Goal: Navigation & Orientation: Understand site structure

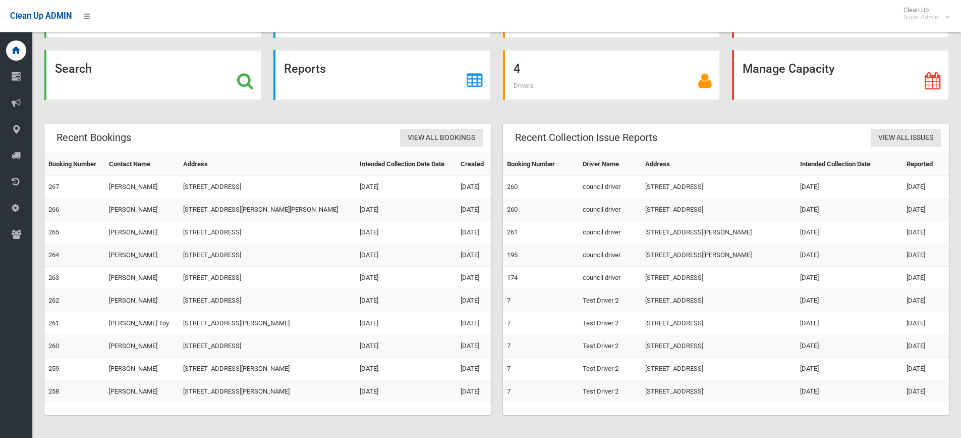
scroll to position [70, 0]
click at [55, 188] on link "267" at bounding box center [53, 186] width 11 height 8
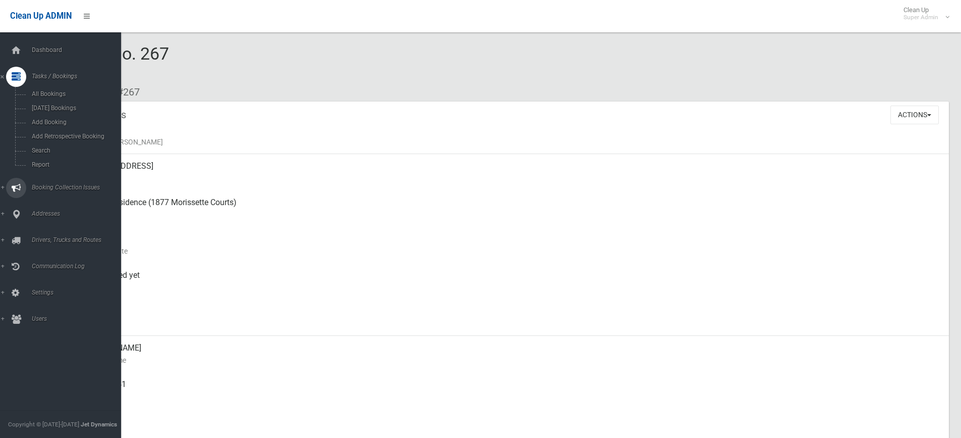
click at [52, 183] on link "Booking Collection Issues" at bounding box center [64, 188] width 129 height 20
click at [11, 76] on div at bounding box center [16, 77] width 20 height 20
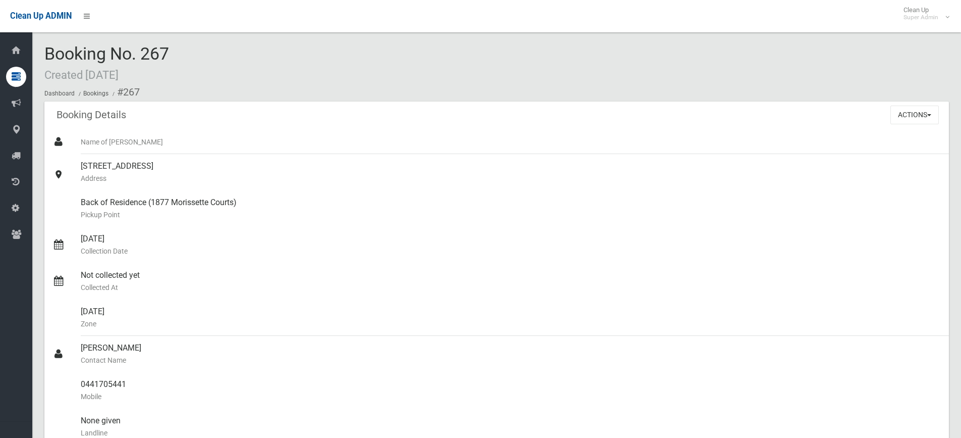
click at [371, 154] on li at bounding box center [496, 154] width 905 height 0
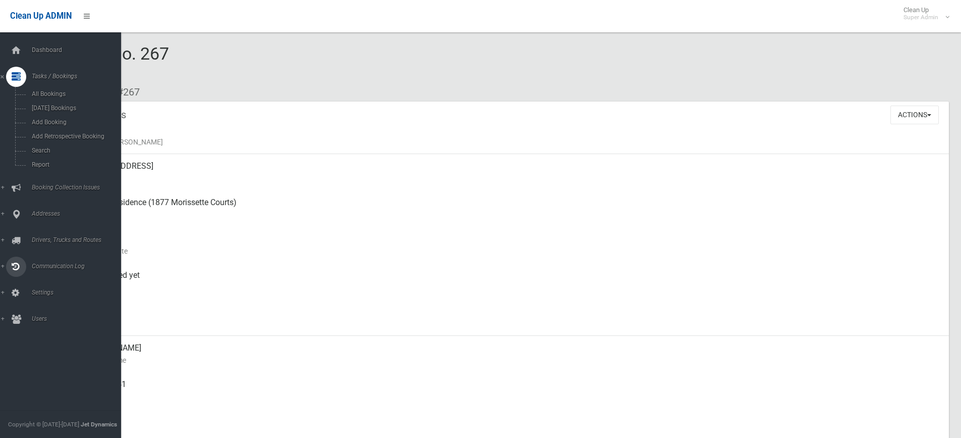
click at [63, 262] on span "Communication Log" at bounding box center [79, 265] width 100 height 7
click at [52, 201] on span "All Logs" at bounding box center [74, 198] width 91 height 7
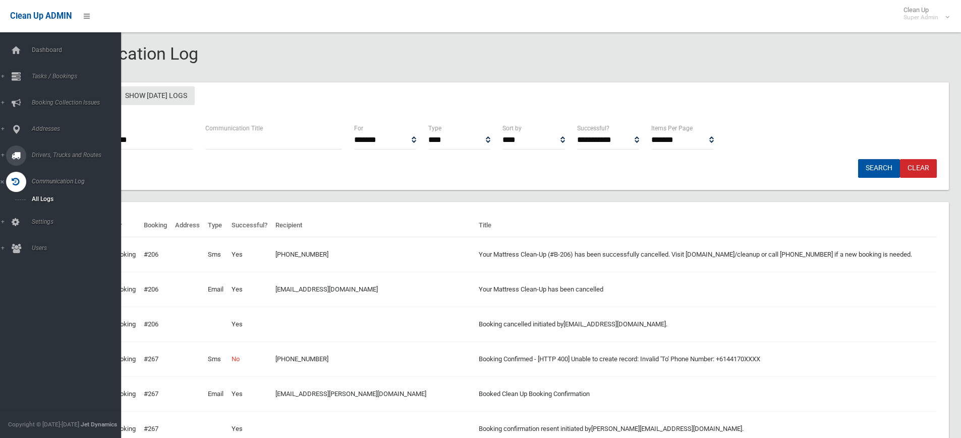
click at [44, 152] on span "Drivers, Trucks and Routes" at bounding box center [79, 154] width 100 height 7
click at [52, 213] on span "Routes" at bounding box center [74, 214] width 91 height 7
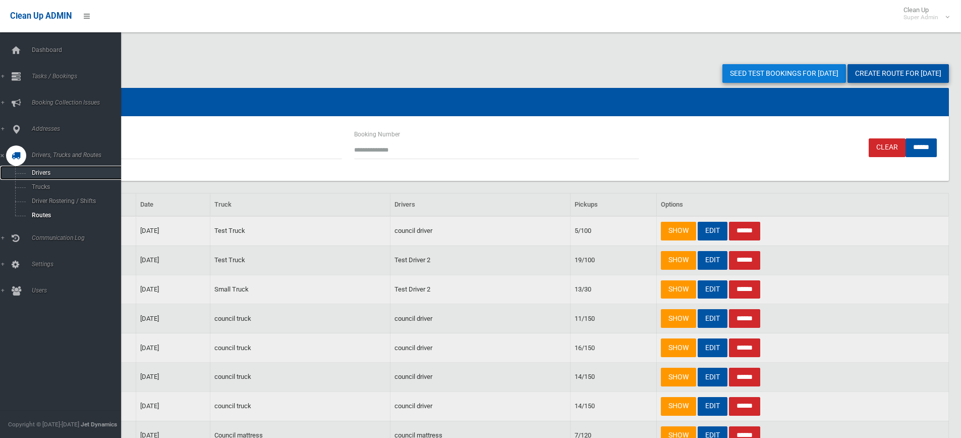
click at [45, 172] on span "Drivers" at bounding box center [74, 172] width 91 height 7
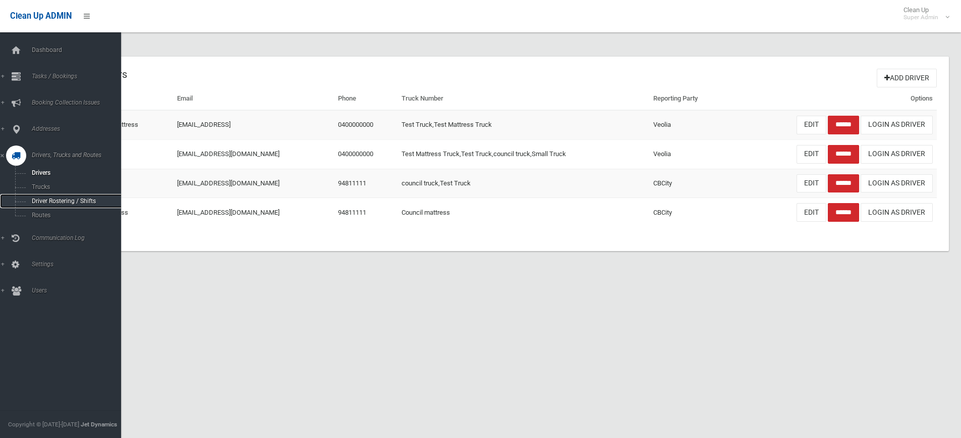
click at [45, 197] on link "Driver Rostering / Shifts" at bounding box center [64, 201] width 129 height 14
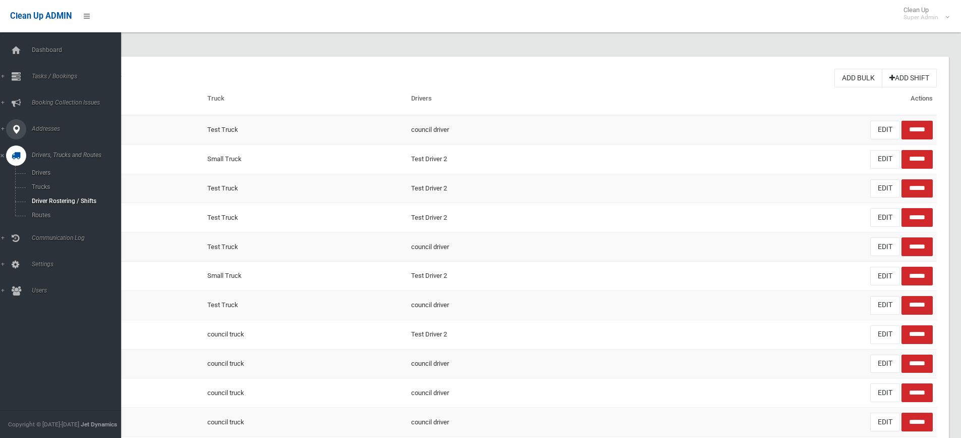
click at [46, 126] on span "Addresses" at bounding box center [79, 128] width 100 height 7
click at [54, 175] on span "Zones" at bounding box center [74, 174] width 91 height 7
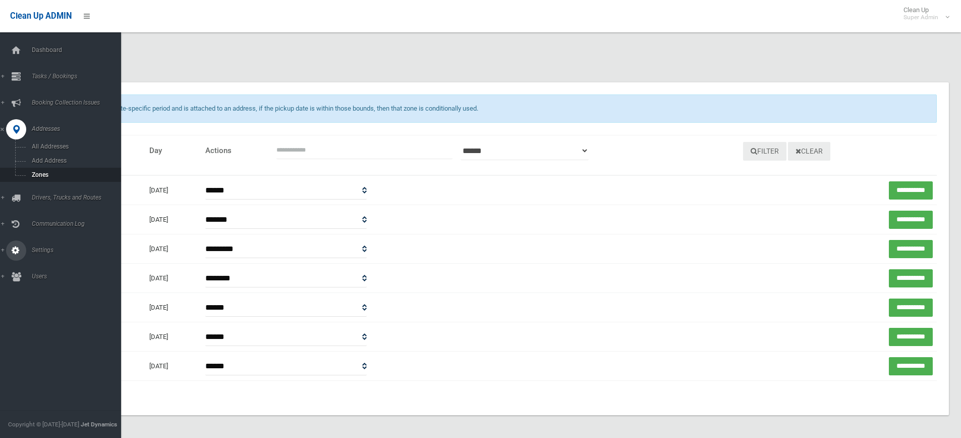
click at [38, 253] on span "Settings" at bounding box center [79, 249] width 100 height 7
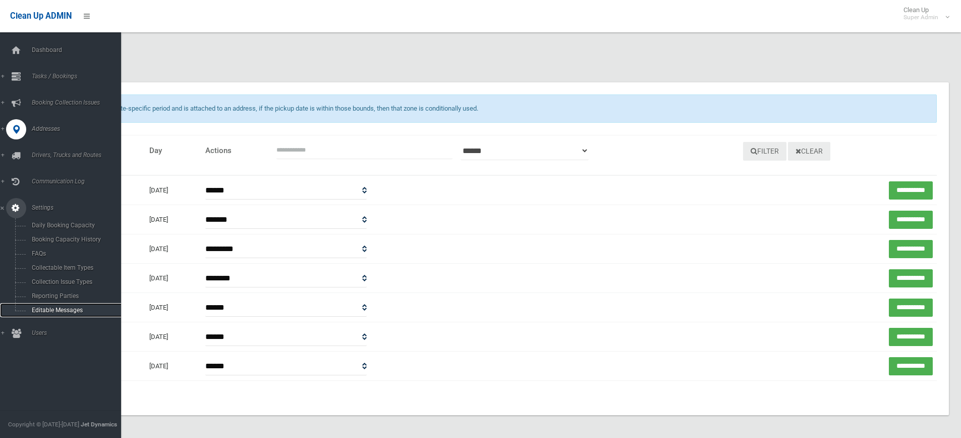
click at [57, 309] on span "Editable Messages" at bounding box center [74, 309] width 91 height 7
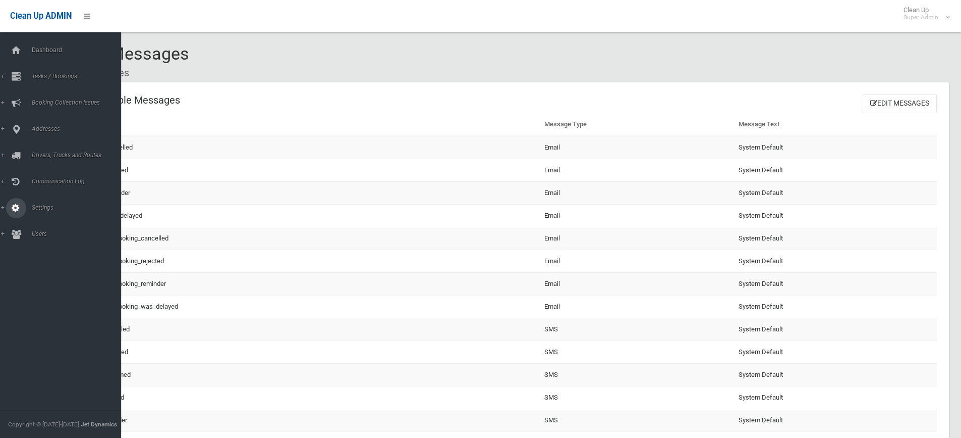
click at [39, 207] on span "Settings" at bounding box center [79, 207] width 100 height 7
click at [52, 249] on link "FAQs" at bounding box center [64, 253] width 129 height 14
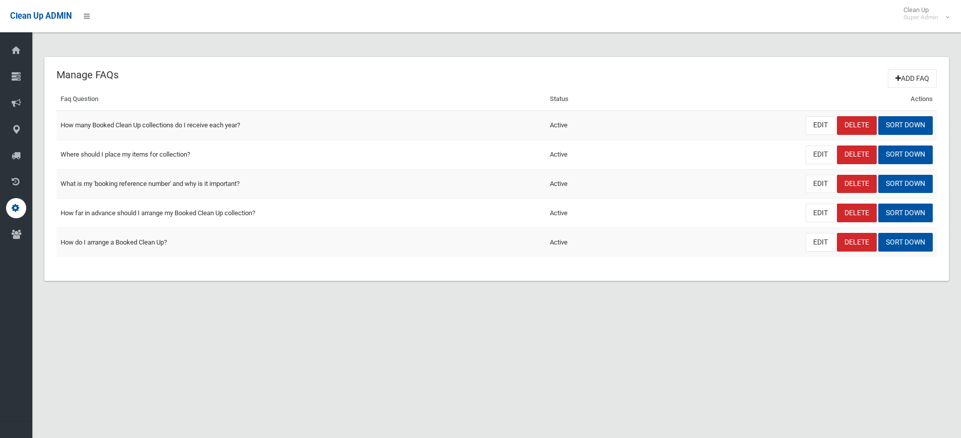
scroll to position [12, 0]
